Goal: Obtain resource: Download file/media

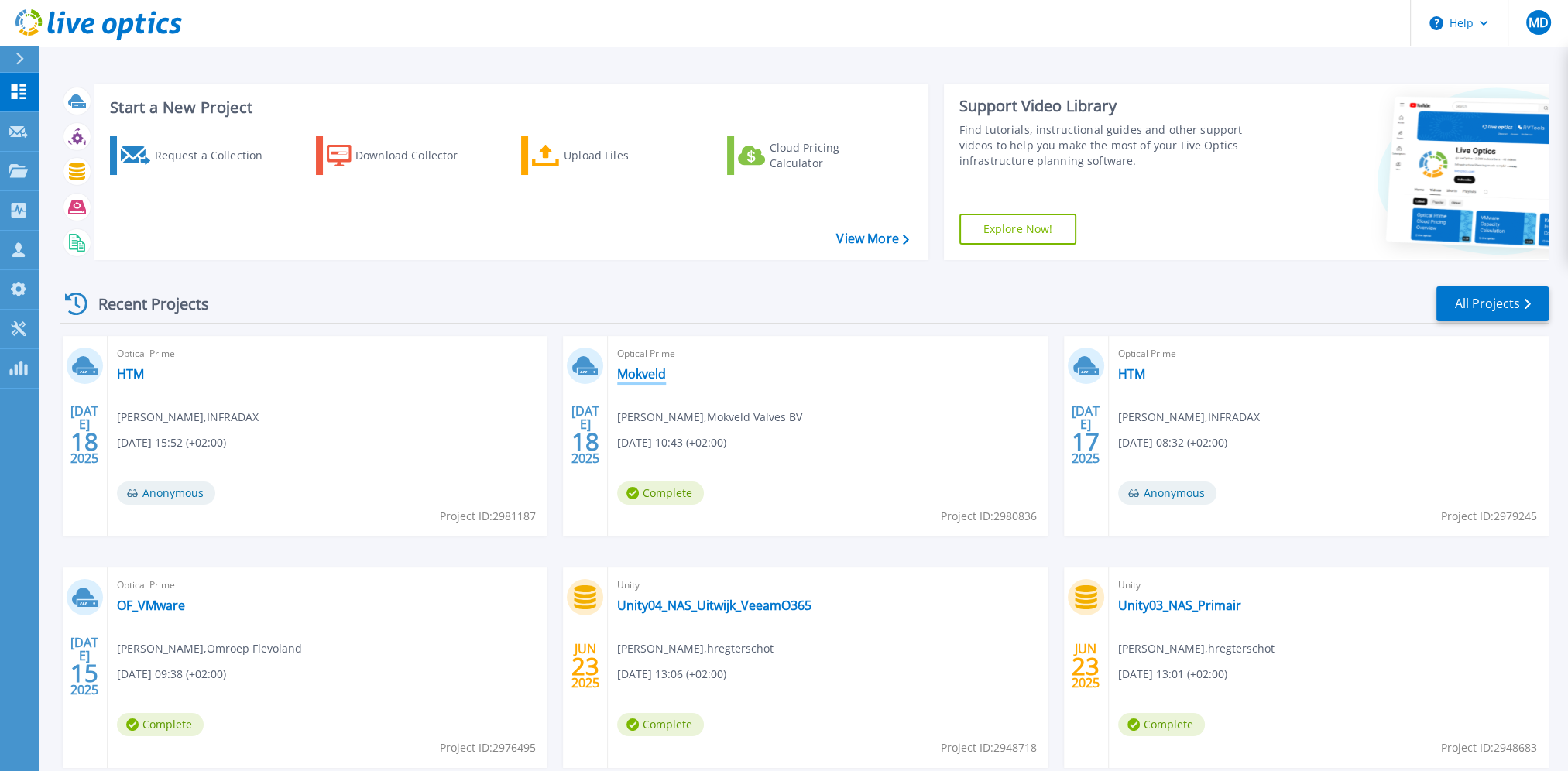
click at [653, 373] on link "Mokveld" at bounding box center [641, 373] width 48 height 16
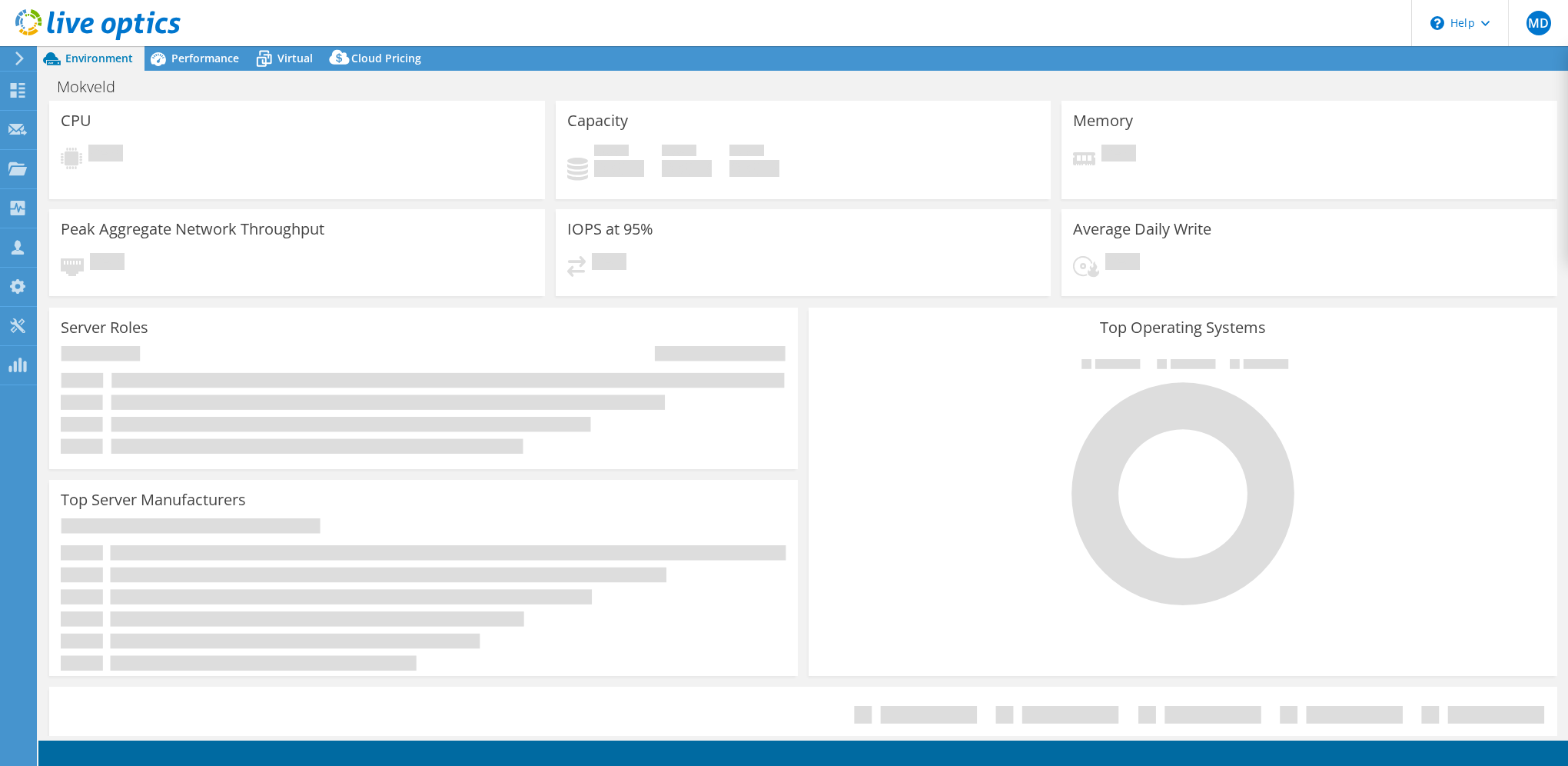
select select "EUFrankfurt"
select select "EUR"
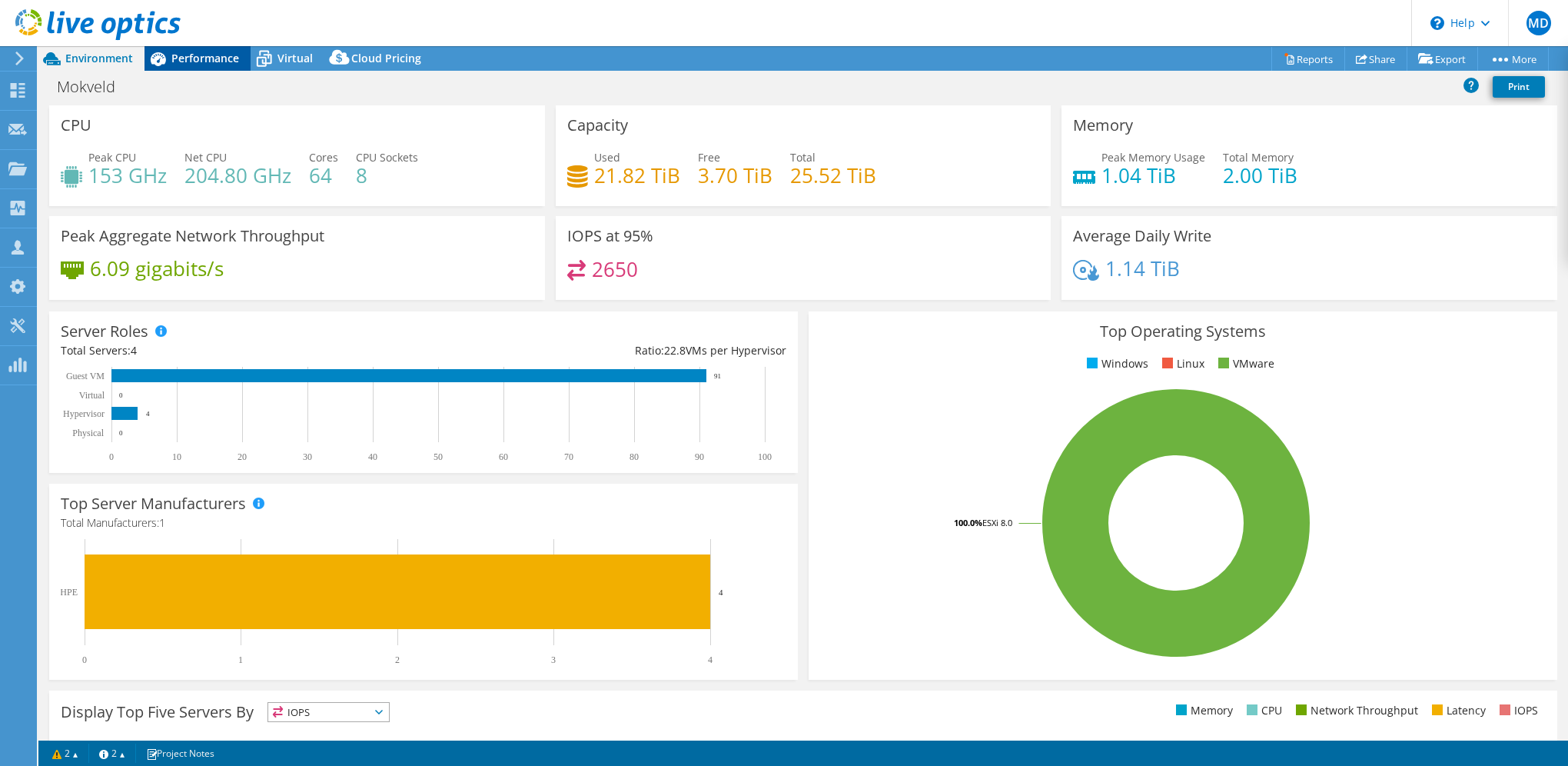
click at [206, 58] on span "Performance" at bounding box center [205, 58] width 68 height 15
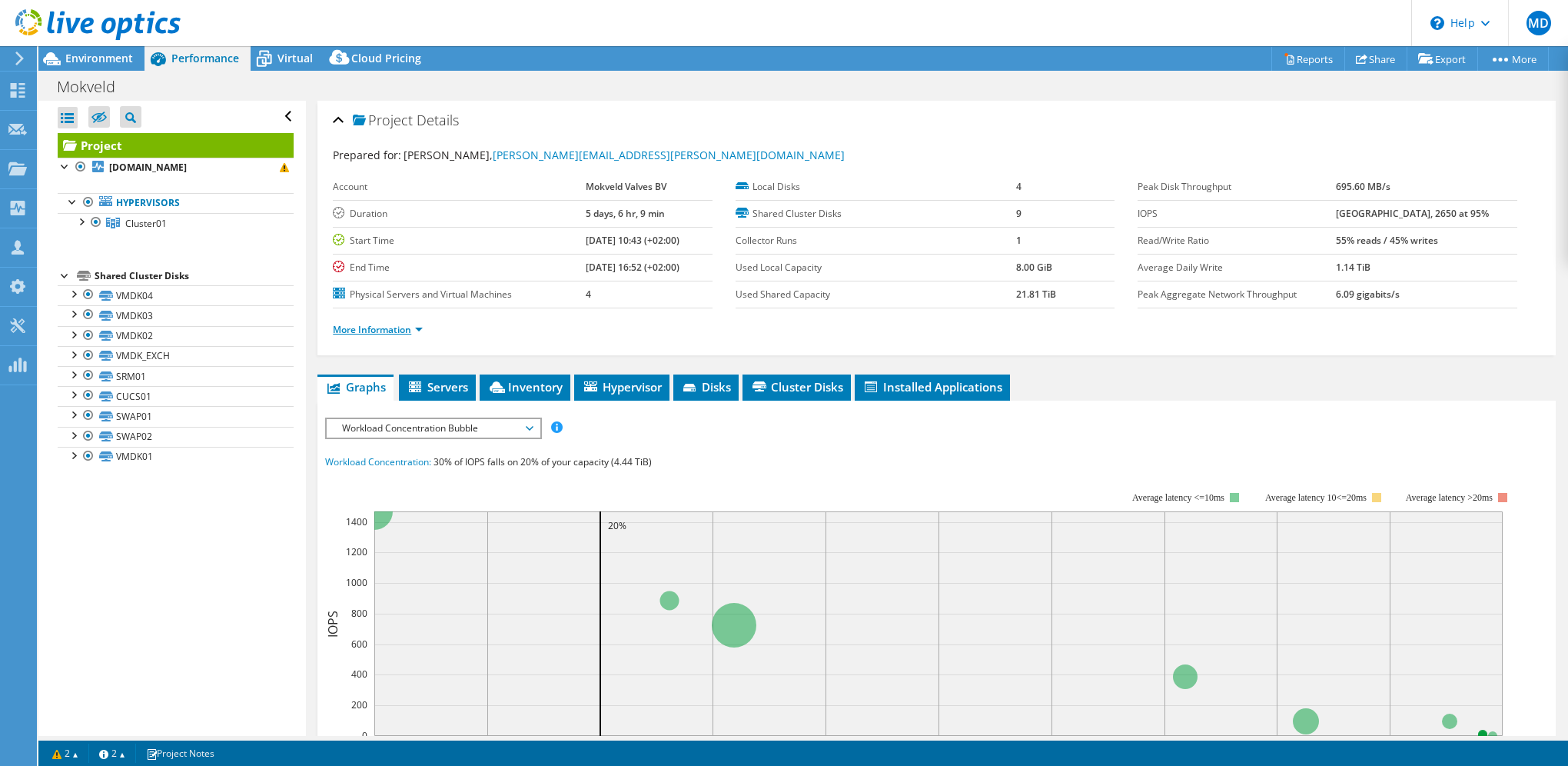
click at [391, 327] on link "More Information" at bounding box center [378, 330] width 90 height 13
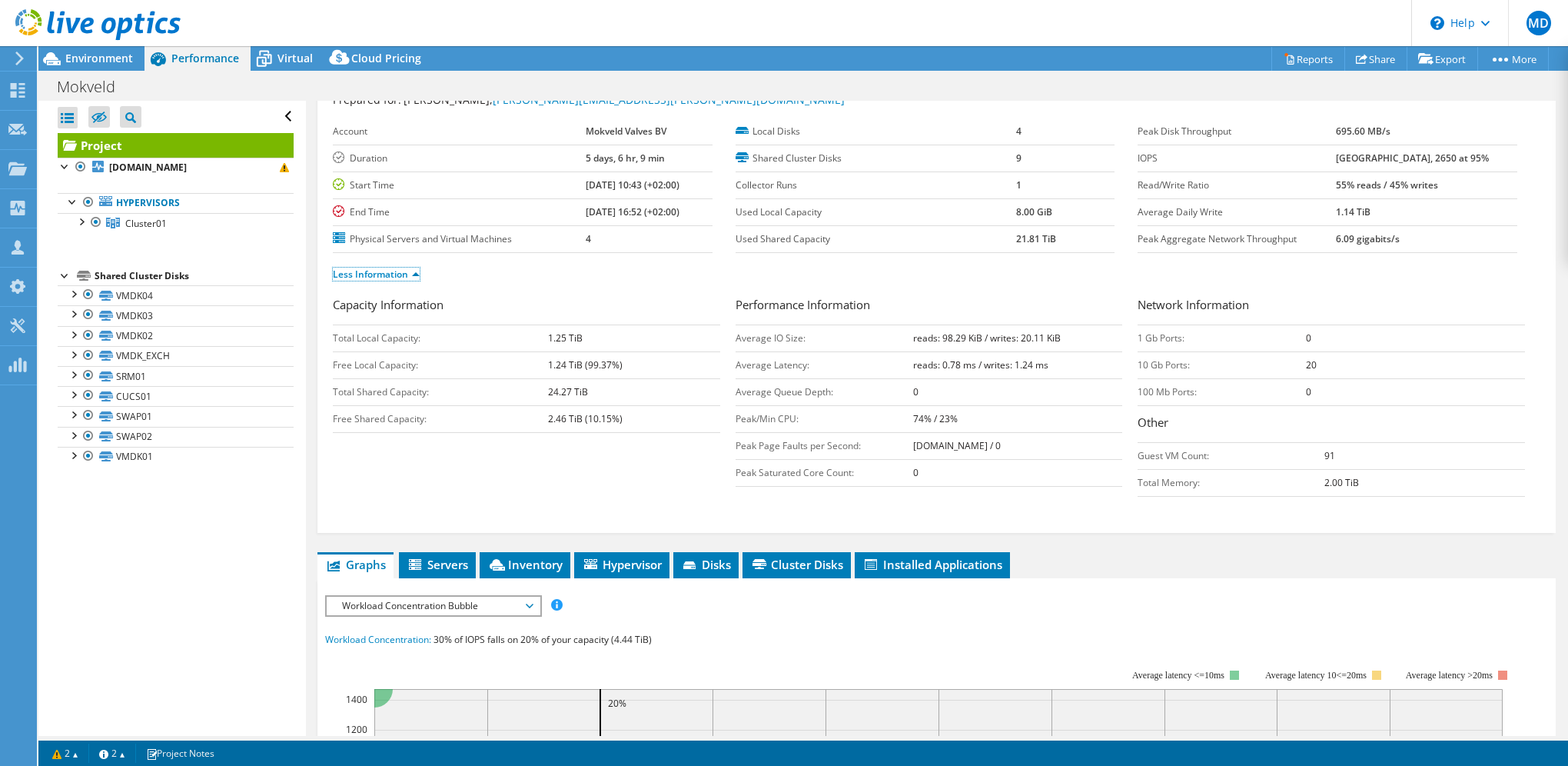
scroll to position [77, 0]
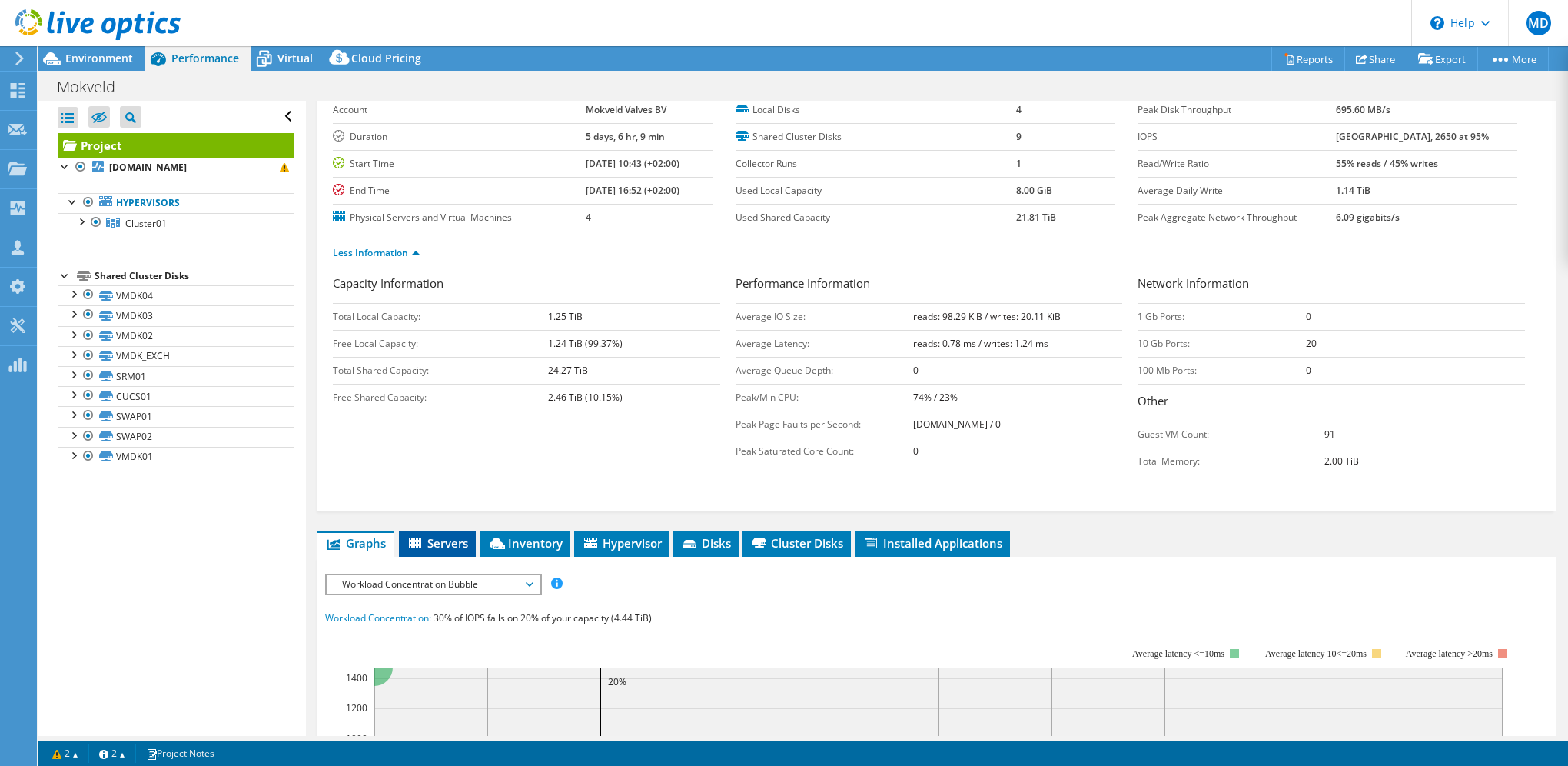
click at [426, 538] on span "Servers" at bounding box center [437, 542] width 61 height 16
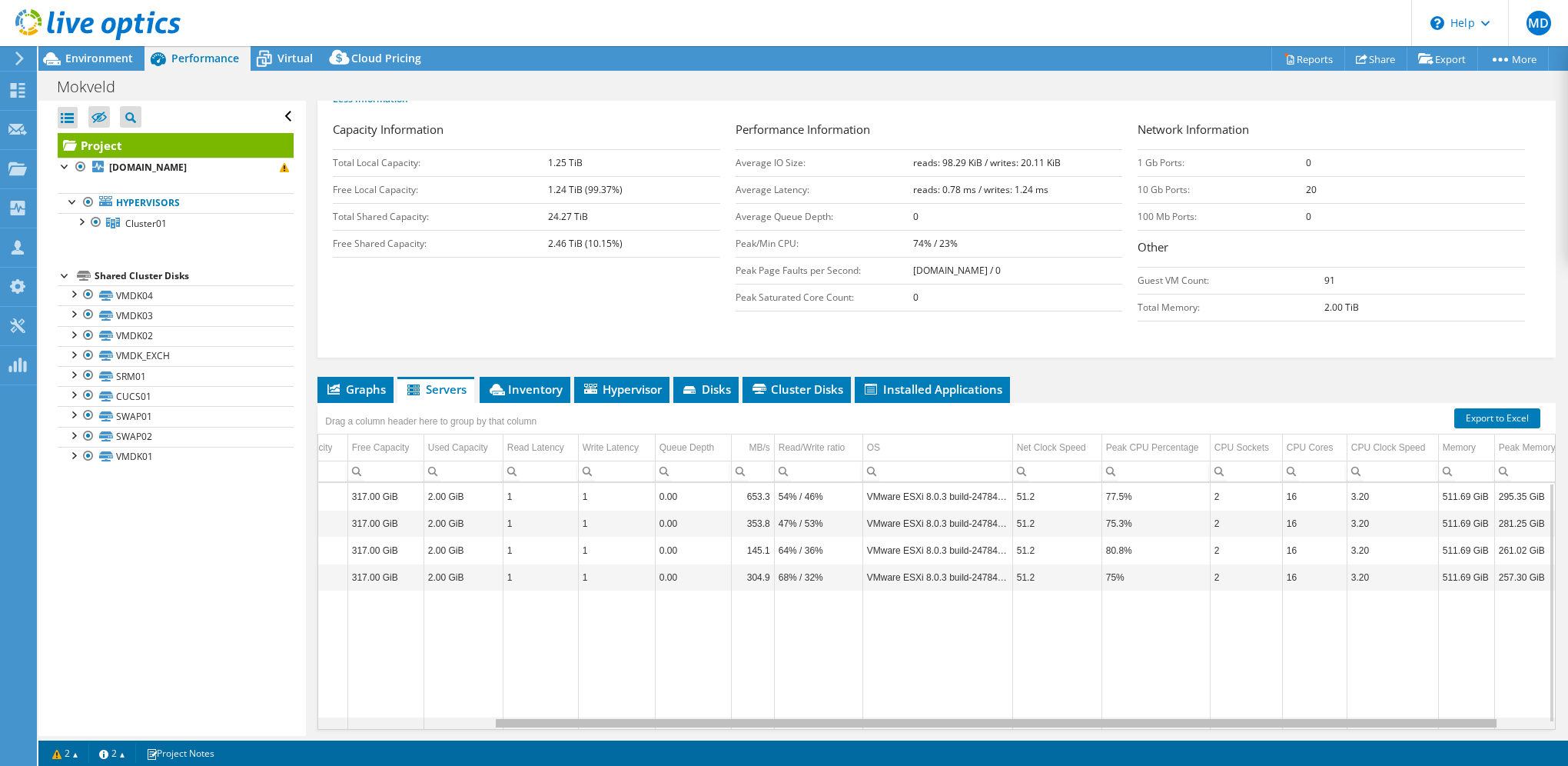
scroll to position [0, 0]
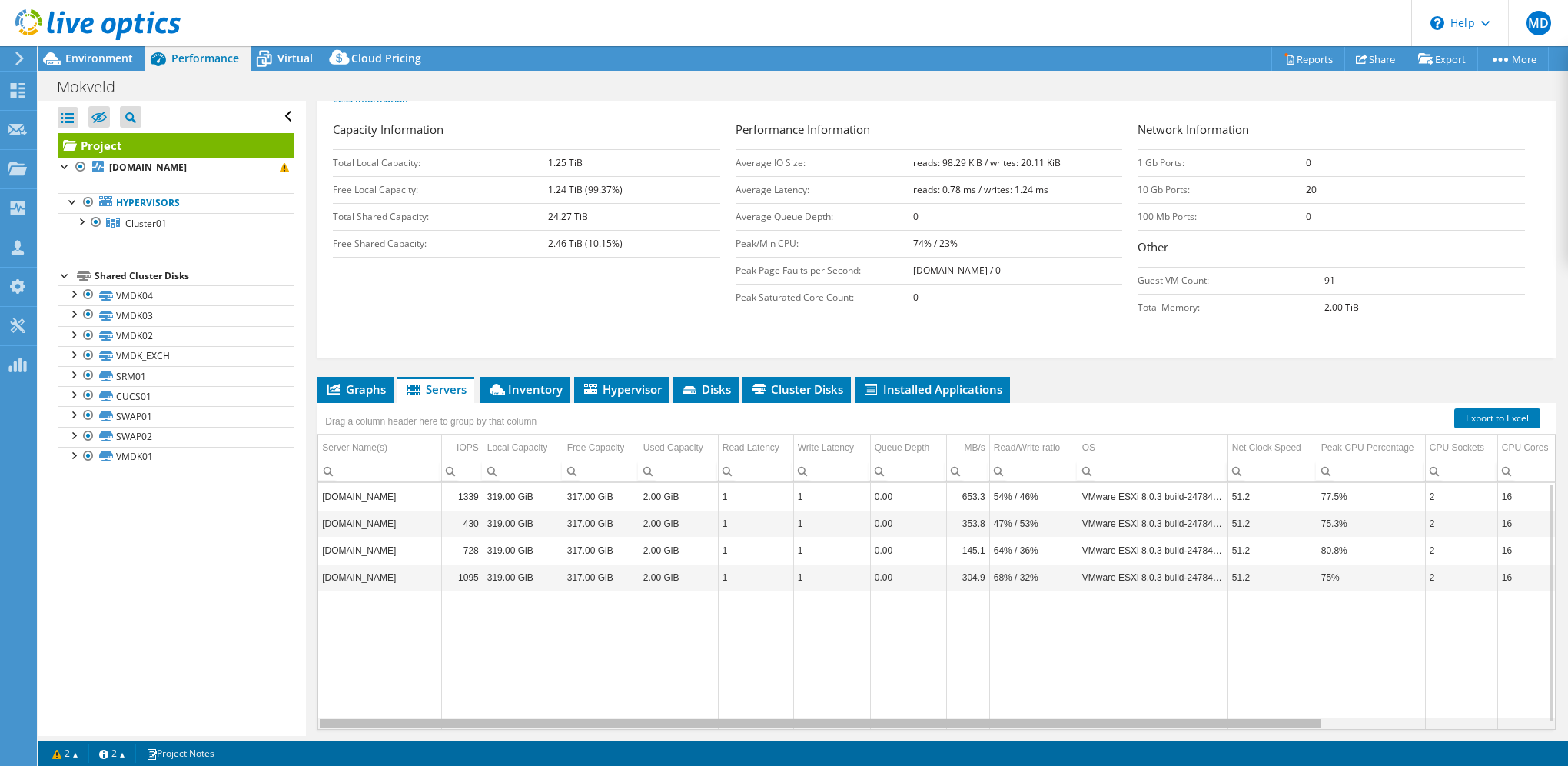
drag, startPoint x: 1262, startPoint y: 720, endPoint x: 1224, endPoint y: 746, distance: 46.0
click at [1224, 746] on body "MD Channel Partner [PERSON_NAME] [EMAIL_ADDRESS][DOMAIN_NAME] Infradax My Profi…" at bounding box center [784, 383] width 1568 height 766
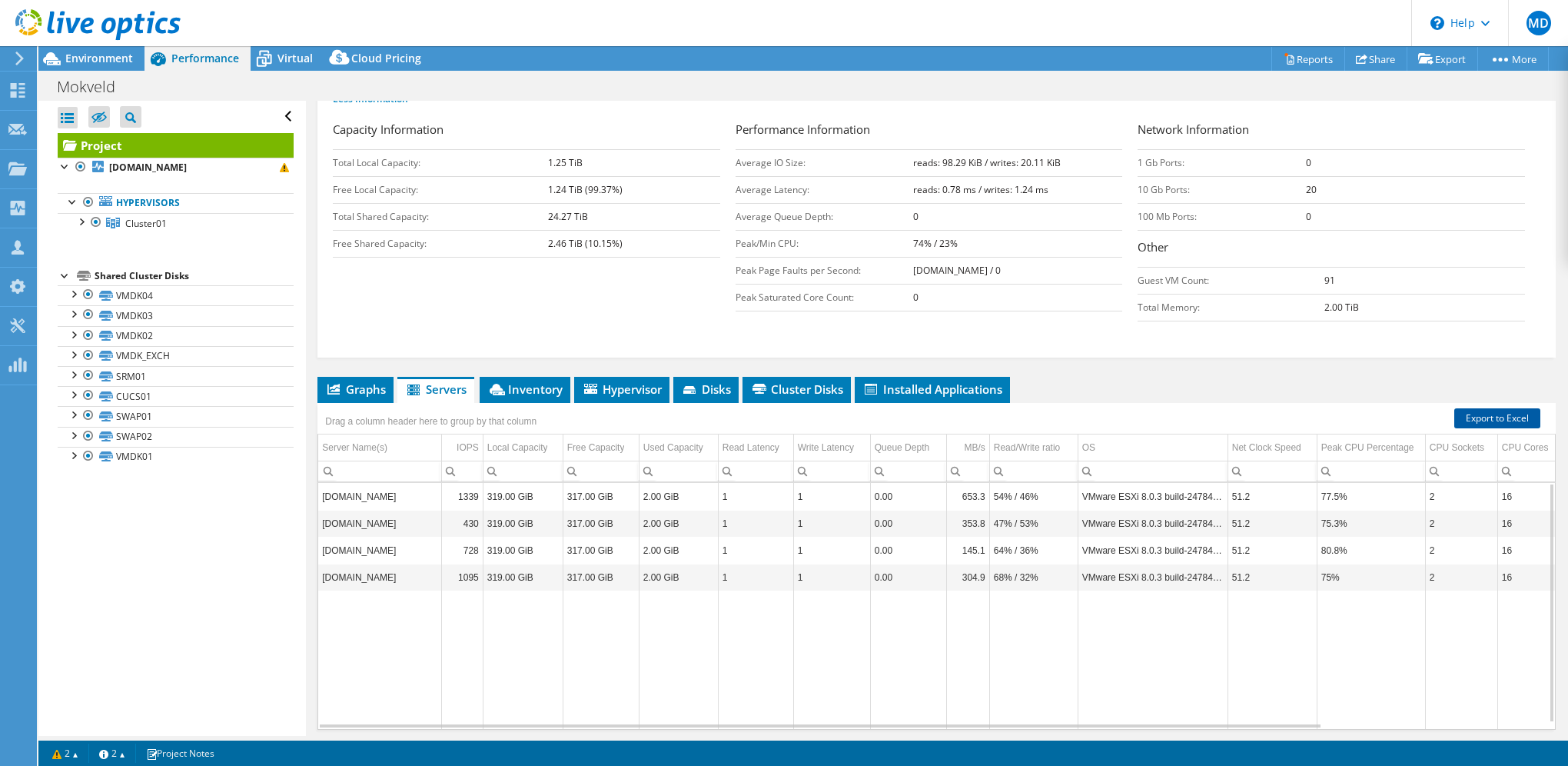
click at [1475, 410] on link "Export to Excel" at bounding box center [1497, 418] width 86 height 20
